Goal: Information Seeking & Learning: Learn about a topic

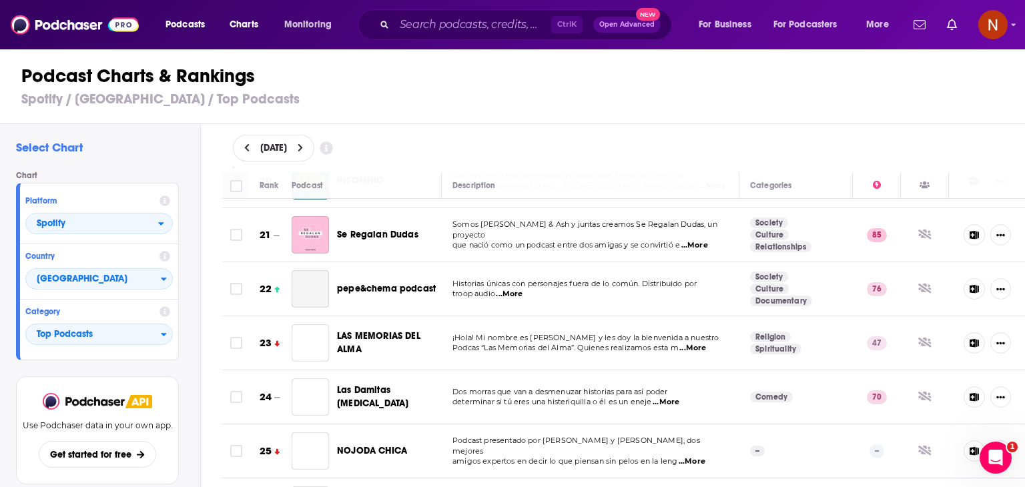
scroll to position [1073, 0]
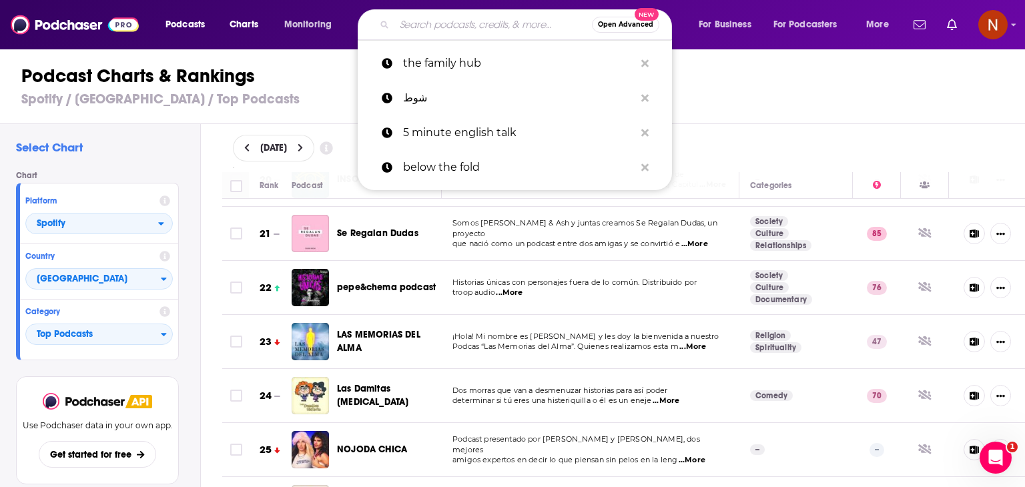
click at [504, 25] on input "Search podcasts, credits, & more..." at bounding box center [493, 24] width 198 height 21
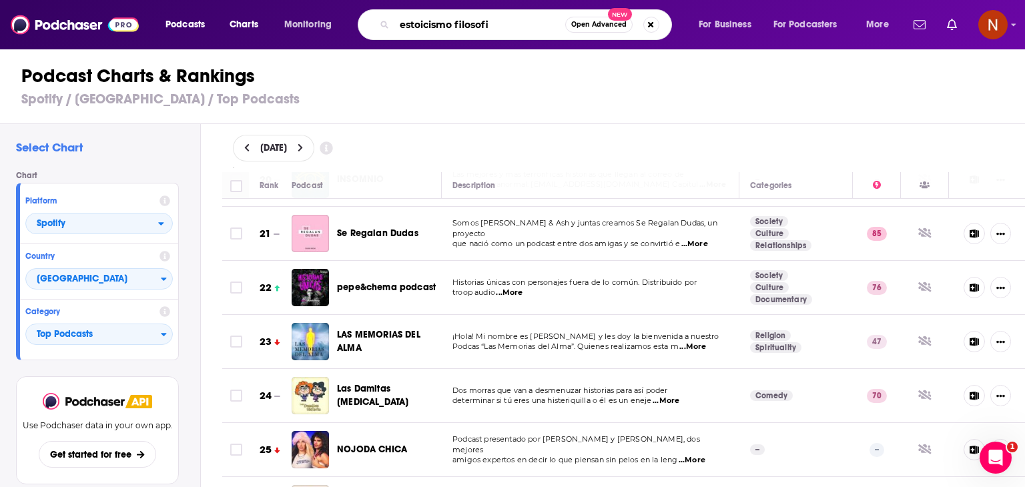
type input "[DEMOGRAPHIC_DATA] filosofia"
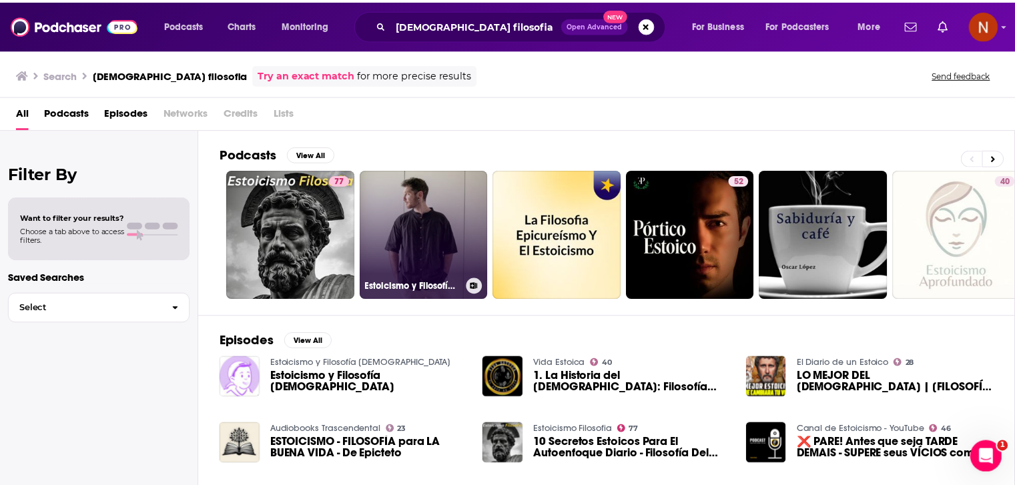
scroll to position [69, 0]
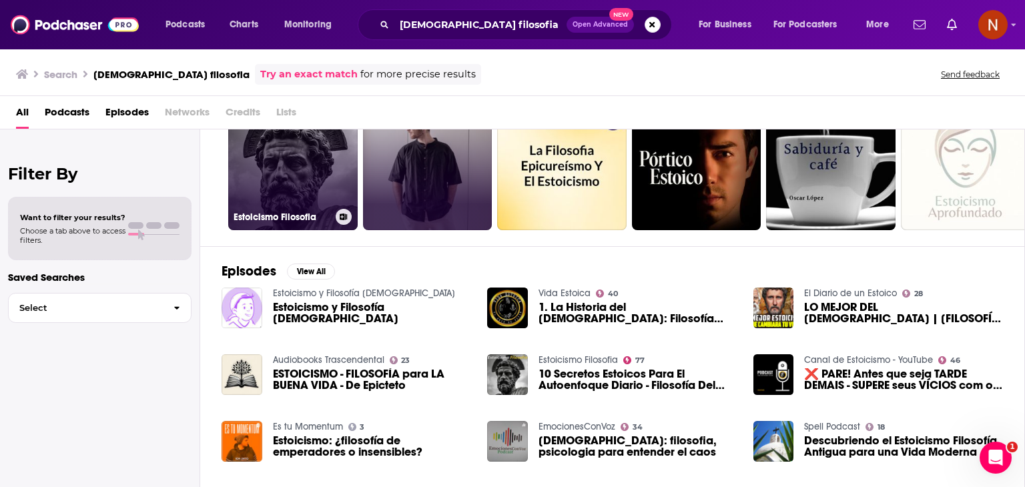
click at [288, 180] on link "77 [DEMOGRAPHIC_DATA] Filosofia" at bounding box center [292, 165] width 129 height 129
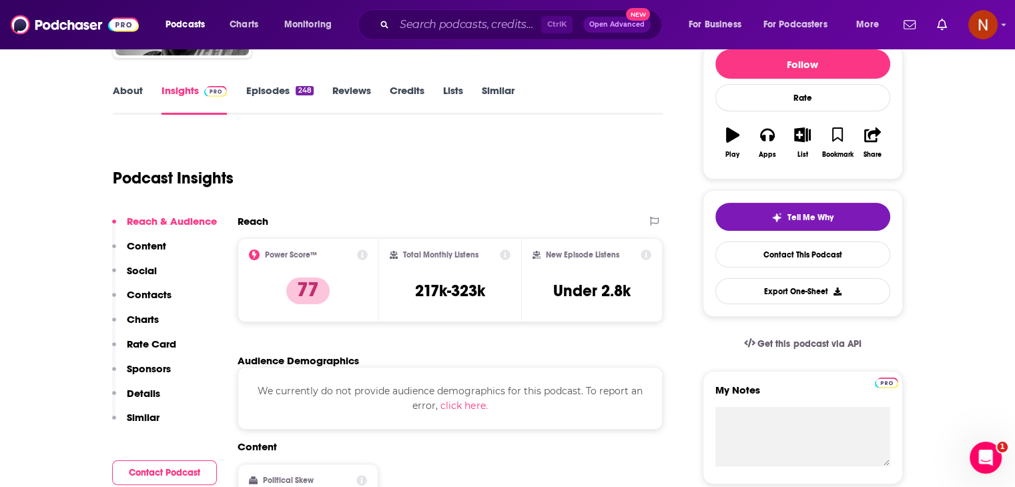
scroll to position [181, 0]
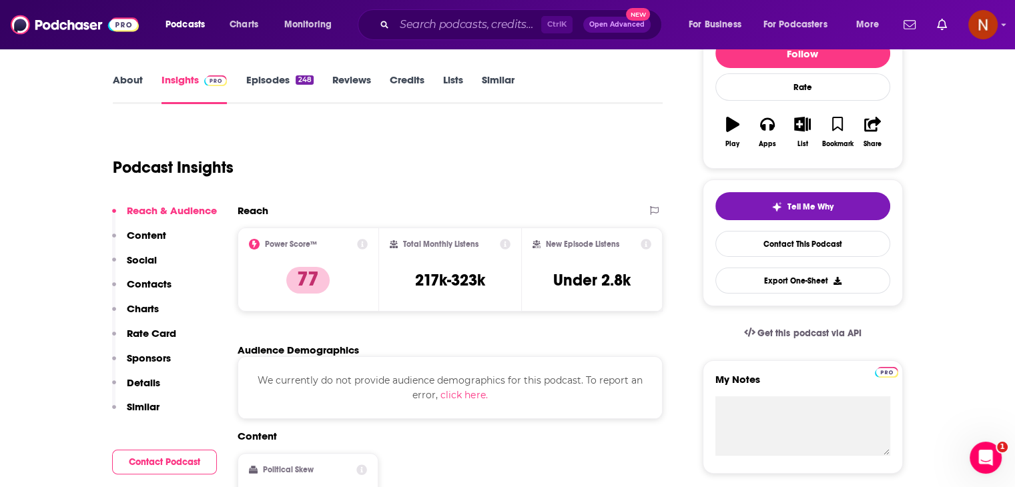
click at [295, 93] on link "Episodes 248" at bounding box center [279, 88] width 67 height 31
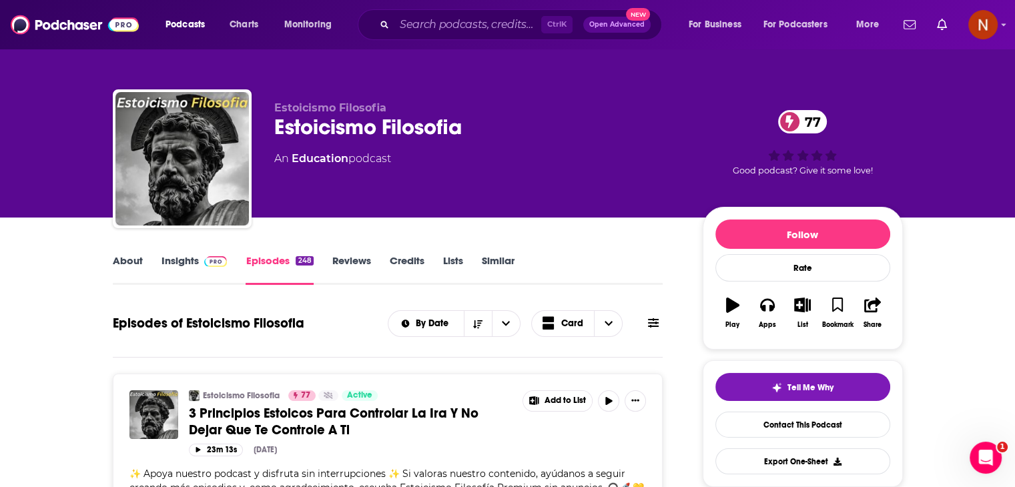
click at [192, 268] on link "Insights" at bounding box center [194, 269] width 66 height 31
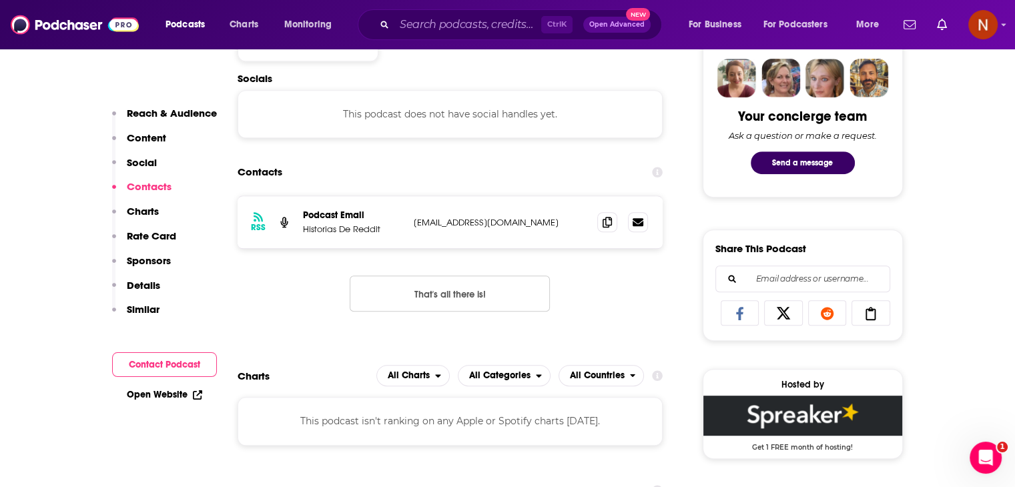
scroll to position [657, 0]
click at [428, 377] on span "All Charts" at bounding box center [409, 374] width 42 height 9
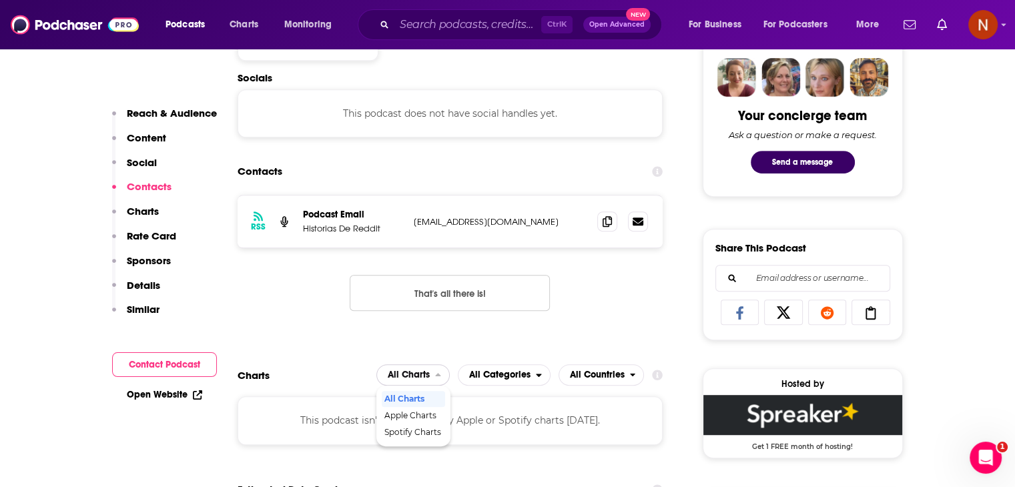
click at [428, 377] on span "All Charts" at bounding box center [409, 374] width 42 height 9
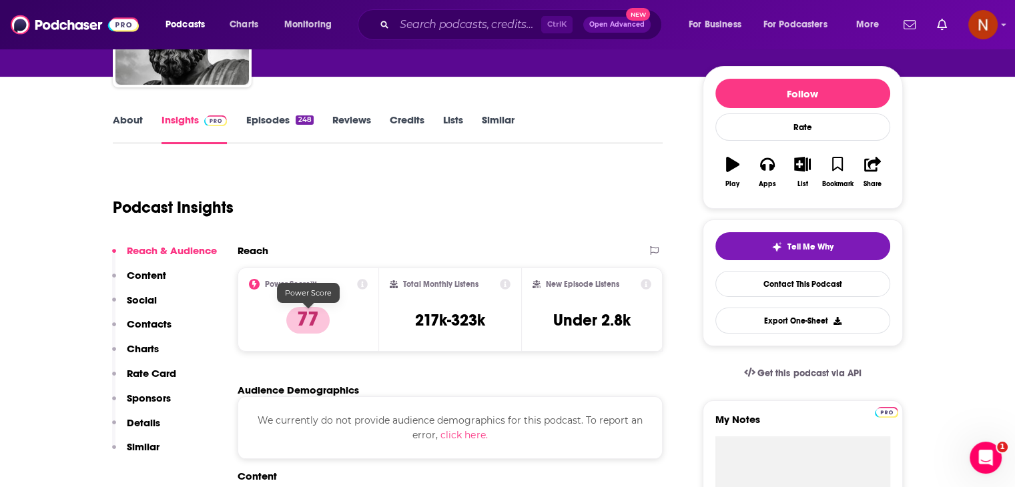
scroll to position [141, 0]
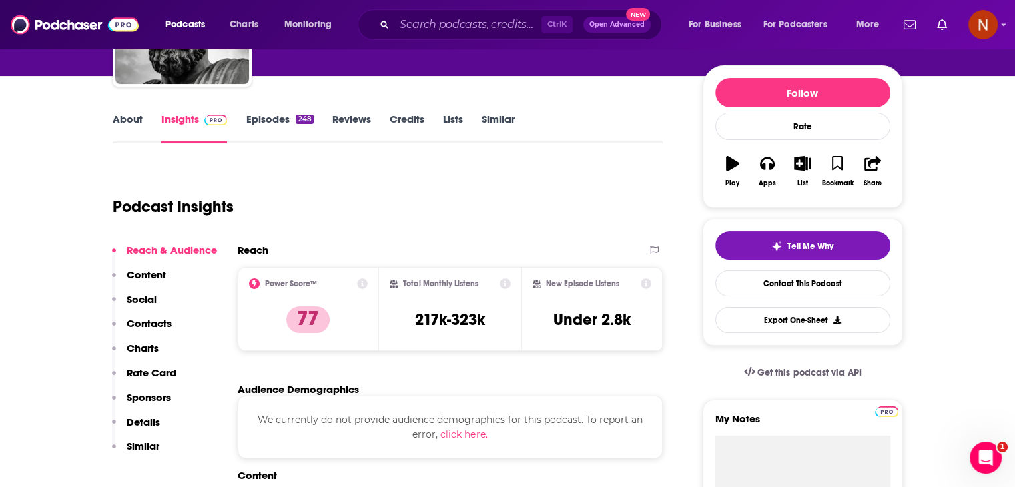
click at [297, 128] on link "Episodes 248" at bounding box center [279, 128] width 67 height 31
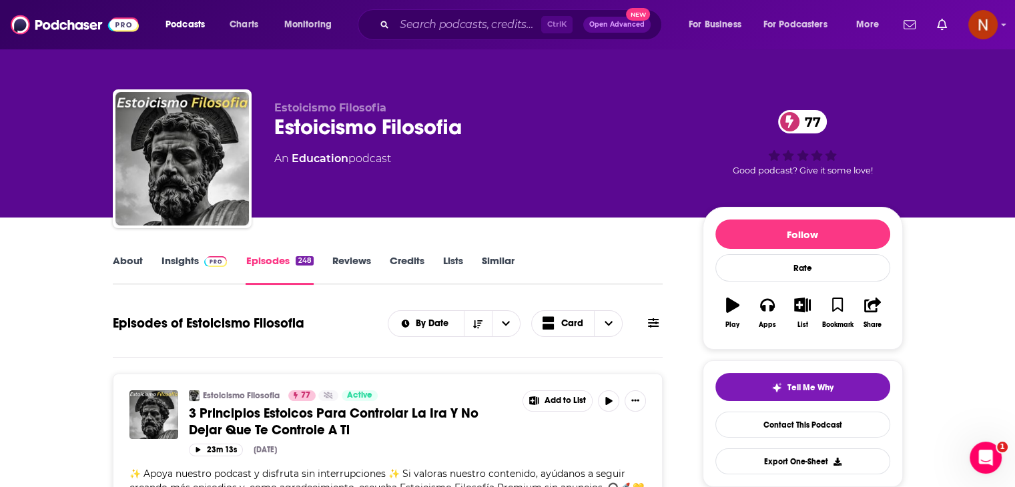
click at [180, 260] on link "Insights" at bounding box center [194, 269] width 66 height 31
